Goal: Find specific page/section

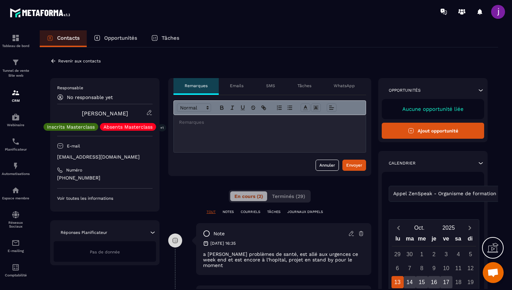
click at [55, 63] on icon at bounding box center [53, 61] width 6 height 6
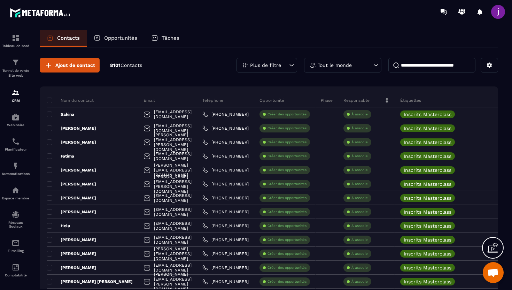
click at [428, 66] on input at bounding box center [431, 65] width 87 height 15
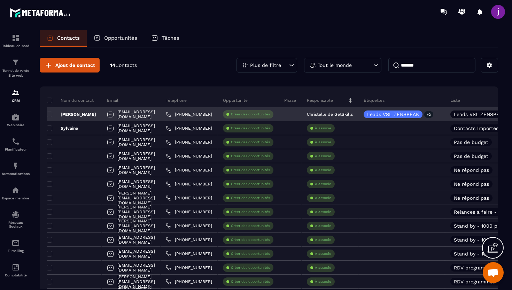
type input "*******"
click at [154, 115] on div "[EMAIL_ADDRESS][DOMAIN_NAME]" at bounding box center [131, 114] width 59 height 14
click at [161, 115] on div "[EMAIL_ADDRESS][DOMAIN_NAME]" at bounding box center [131, 114] width 59 height 14
click at [89, 116] on div "[PERSON_NAME]" at bounding box center [74, 114] width 55 height 14
